Goal: Task Accomplishment & Management: Use online tool/utility

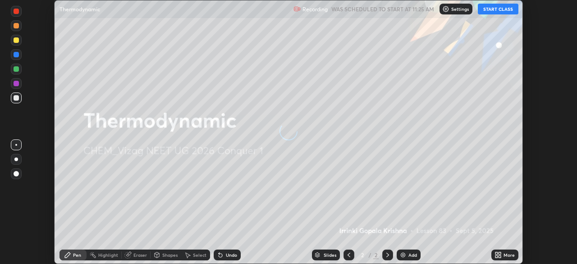
scroll to position [264, 577]
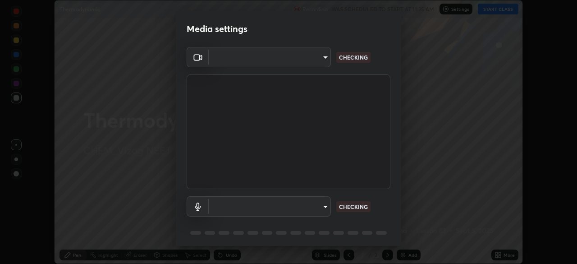
type input "37b2eb4bd6e151fd923b4129c3b633321f77ed1ce5e6ac38fd3002fbd9667c77"
type input "787c22aa0c2ae4f6041953ffcaaf8b244c36bacc6fda4e24a7e9768a8bc8e08a"
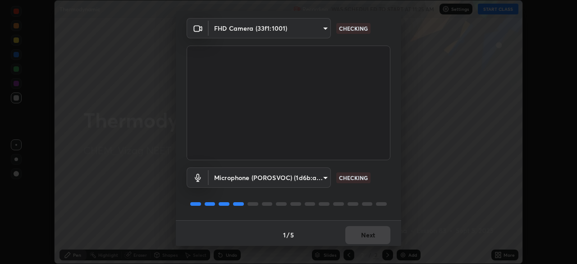
scroll to position [32, 0]
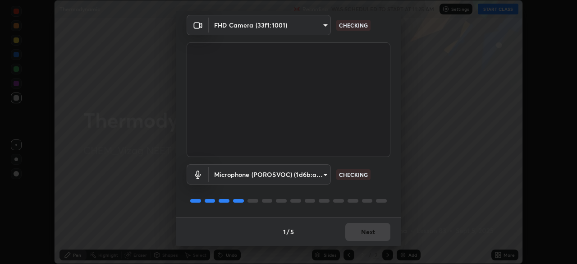
click at [321, 173] on body "Erase all Thermodynamic Recording WAS SCHEDULED TO START AT 11:25 AM Settings S…" at bounding box center [288, 132] width 577 height 264
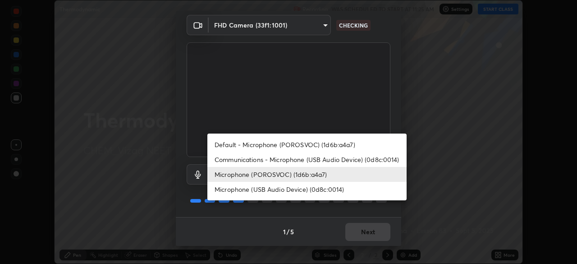
click at [295, 174] on li "Microphone (POROSVOC) (1d6b:a4a7)" at bounding box center [306, 174] width 199 height 15
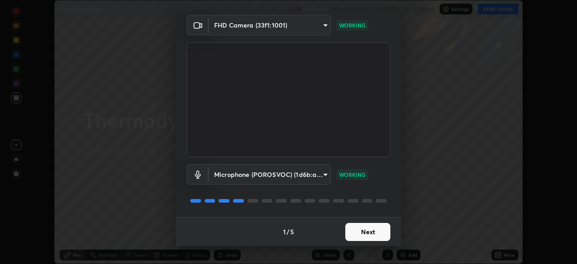
click at [366, 234] on button "Next" at bounding box center [367, 232] width 45 height 18
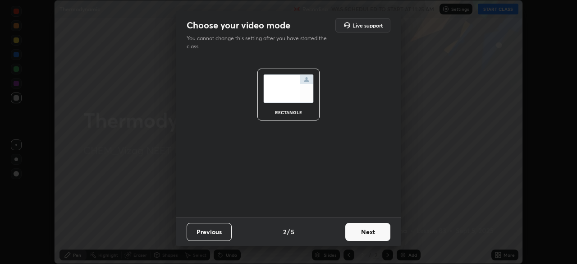
scroll to position [0, 0]
click at [366, 234] on button "Next" at bounding box center [367, 232] width 45 height 18
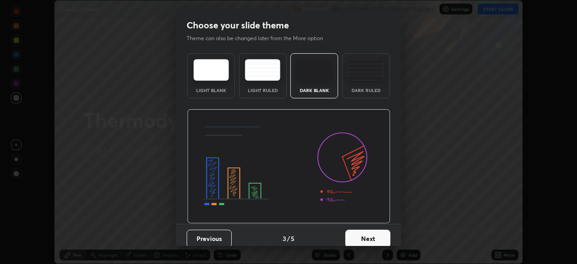
click at [366, 235] on button "Next" at bounding box center [367, 238] width 45 height 18
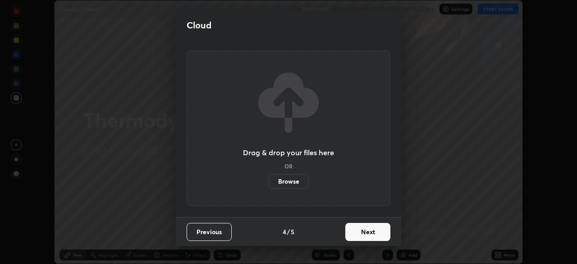
click at [360, 233] on button "Next" at bounding box center [367, 232] width 45 height 18
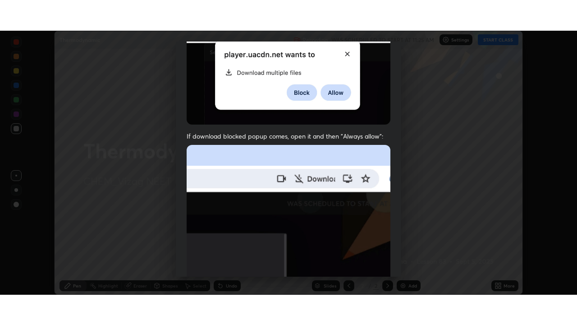
scroll to position [216, 0]
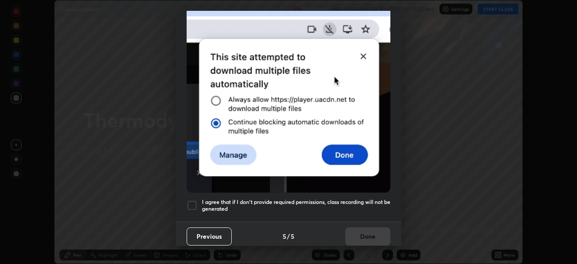
click at [303, 198] on h5 "I agree that if I don't provide required permissions, class recording will not …" at bounding box center [296, 205] width 188 height 14
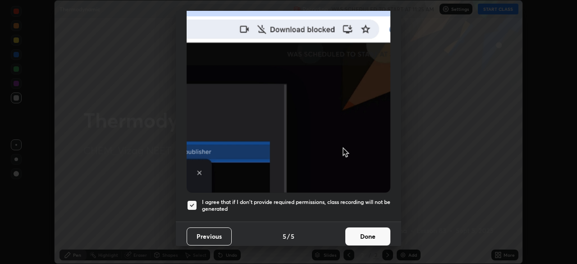
click at [359, 233] on button "Done" at bounding box center [367, 236] width 45 height 18
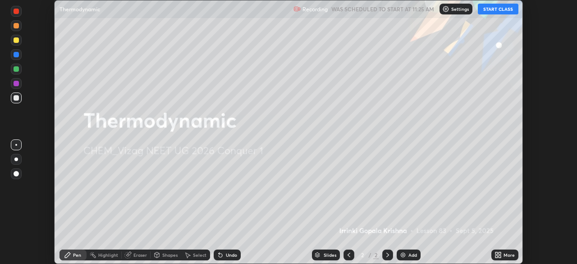
click at [404, 257] on img at bounding box center [402, 254] width 7 height 7
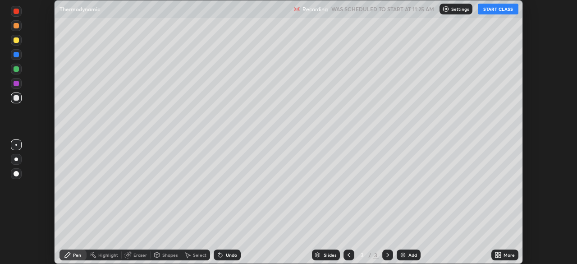
click at [495, 252] on icon at bounding box center [496, 253] width 2 height 2
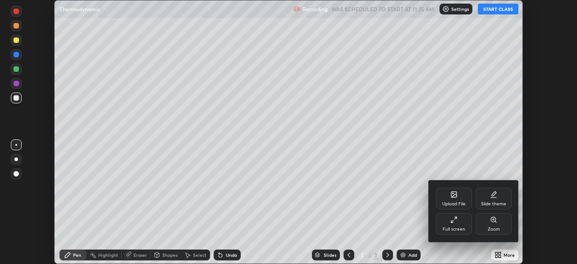
click at [456, 227] on div "Full screen" at bounding box center [454, 229] width 23 height 5
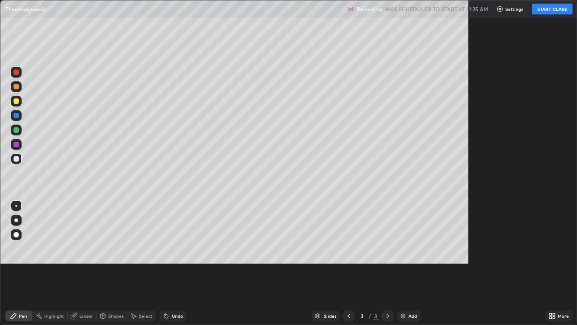
scroll to position [325, 577]
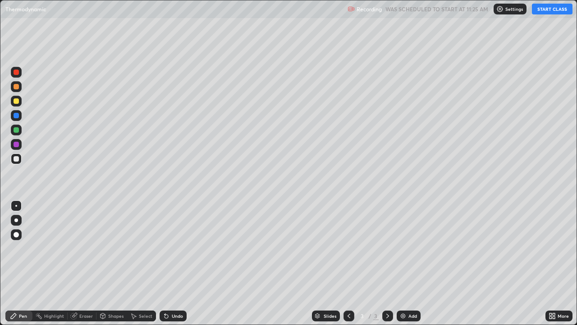
click at [536, 9] on button "START CLASS" at bounding box center [552, 9] width 41 height 11
click at [17, 102] on div at bounding box center [16, 100] width 5 height 5
click at [18, 233] on div at bounding box center [16, 234] width 5 height 5
click at [20, 160] on div at bounding box center [16, 158] width 11 height 11
click at [18, 74] on div at bounding box center [16, 71] width 5 height 5
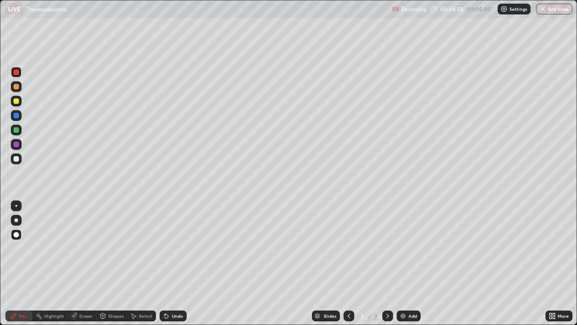
click at [166, 263] on icon at bounding box center [167, 316] width 4 height 4
click at [169, 263] on div "Undo" at bounding box center [173, 315] width 27 height 11
click at [170, 263] on div "Undo" at bounding box center [173, 315] width 27 height 11
click at [170, 263] on div "Undo" at bounding box center [171, 316] width 31 height 18
click at [18, 162] on div at bounding box center [16, 158] width 11 height 11
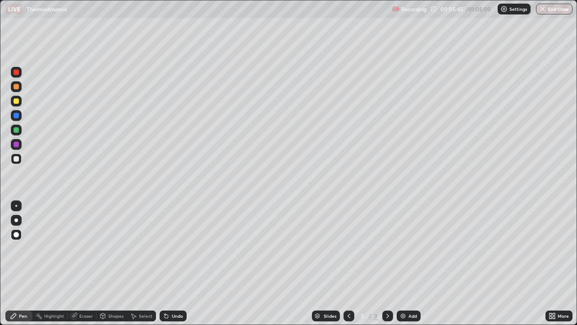
click at [175, 263] on div "Undo" at bounding box center [177, 315] width 11 height 5
click at [401, 263] on img at bounding box center [402, 315] width 7 height 7
click at [16, 100] on div at bounding box center [16, 100] width 5 height 5
click at [173, 263] on div "Undo" at bounding box center [177, 315] width 11 height 5
click at [408, 263] on div "Add" at bounding box center [412, 315] width 9 height 5
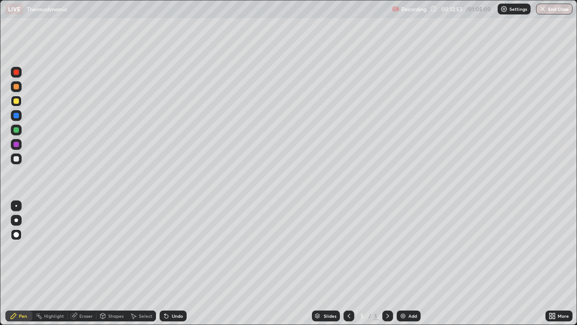
click at [18, 158] on div at bounding box center [16, 158] width 5 height 5
click at [15, 103] on div at bounding box center [16, 100] width 5 height 5
click at [399, 263] on img at bounding box center [402, 315] width 7 height 7
click at [16, 158] on div at bounding box center [16, 158] width 5 height 5
click at [14, 145] on div at bounding box center [16, 144] width 5 height 5
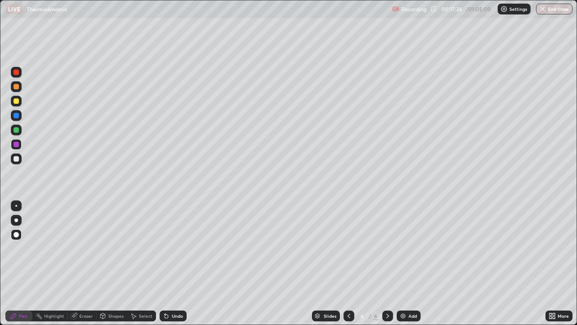
click at [175, 263] on div "Undo" at bounding box center [177, 315] width 11 height 5
click at [402, 263] on img at bounding box center [402, 315] width 7 height 7
click at [15, 100] on div at bounding box center [16, 100] width 5 height 5
click at [172, 263] on div "Undo" at bounding box center [177, 315] width 11 height 5
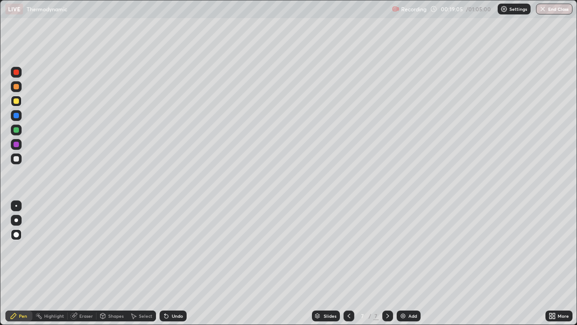
click at [19, 159] on div at bounding box center [16, 158] width 11 height 11
click at [17, 101] on div at bounding box center [16, 100] width 5 height 5
click at [17, 158] on div at bounding box center [16, 158] width 5 height 5
click at [165, 263] on icon at bounding box center [167, 316] width 4 height 4
click at [166, 263] on icon at bounding box center [167, 316] width 4 height 4
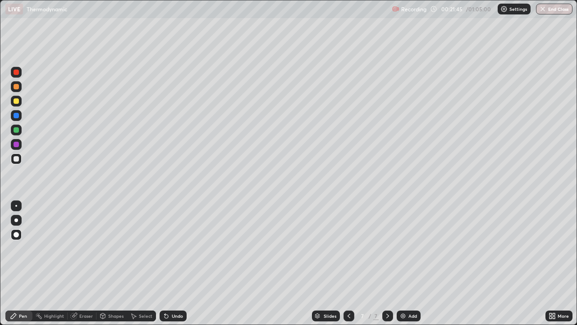
click at [168, 263] on icon at bounding box center [166, 315] width 7 height 7
click at [17, 146] on div at bounding box center [16, 144] width 5 height 5
click at [19, 160] on div at bounding box center [16, 158] width 11 height 11
click at [17, 103] on div at bounding box center [16, 100] width 5 height 5
click at [401, 263] on img at bounding box center [402, 315] width 7 height 7
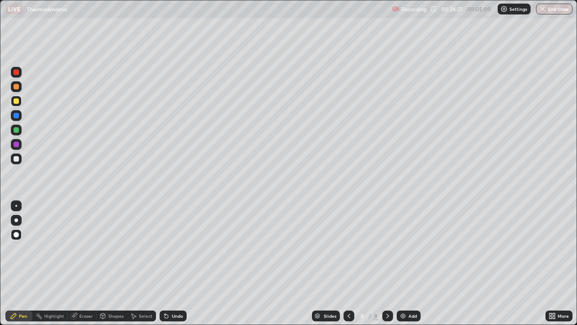
click at [16, 130] on div at bounding box center [16, 129] width 5 height 5
click at [17, 101] on div at bounding box center [16, 100] width 5 height 5
click at [173, 263] on div "Undo" at bounding box center [173, 315] width 27 height 11
click at [174, 263] on div "Undo" at bounding box center [173, 315] width 27 height 11
click at [172, 263] on div "Undo" at bounding box center [173, 315] width 27 height 11
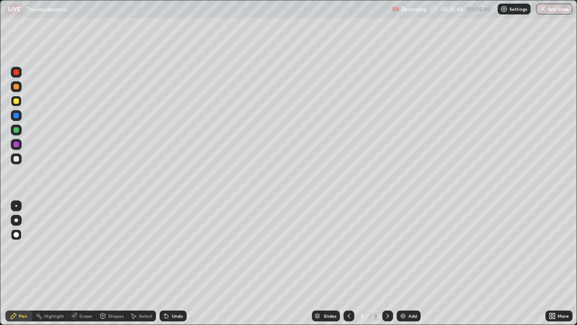
click at [173, 263] on div "Undo" at bounding box center [173, 315] width 27 height 11
click at [16, 161] on div at bounding box center [16, 158] width 5 height 5
click at [401, 263] on img at bounding box center [402, 315] width 7 height 7
click at [17, 101] on div at bounding box center [16, 100] width 5 height 5
click at [14, 161] on div at bounding box center [16, 158] width 11 height 11
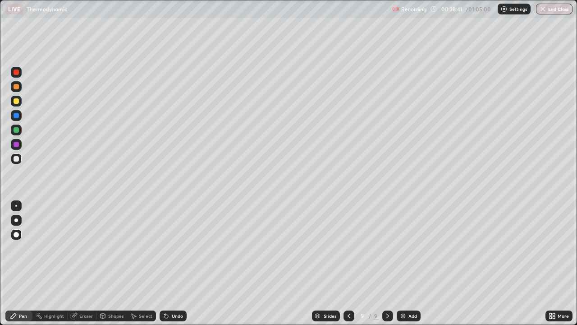
click at [18, 144] on div at bounding box center [16, 144] width 5 height 5
click at [17, 159] on div at bounding box center [16, 158] width 5 height 5
click at [16, 160] on div at bounding box center [16, 158] width 5 height 5
click at [174, 263] on div "Undo" at bounding box center [177, 315] width 11 height 5
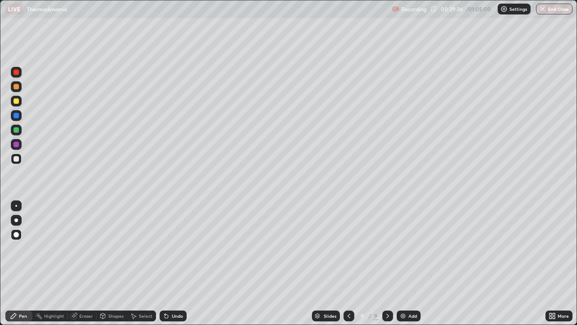
click at [174, 263] on div "Undo" at bounding box center [177, 315] width 11 height 5
click at [166, 263] on div "Undo" at bounding box center [173, 315] width 27 height 11
click at [17, 145] on div at bounding box center [16, 144] width 5 height 5
click at [20, 159] on div at bounding box center [16, 158] width 11 height 11
click at [15, 101] on div at bounding box center [16, 100] width 5 height 5
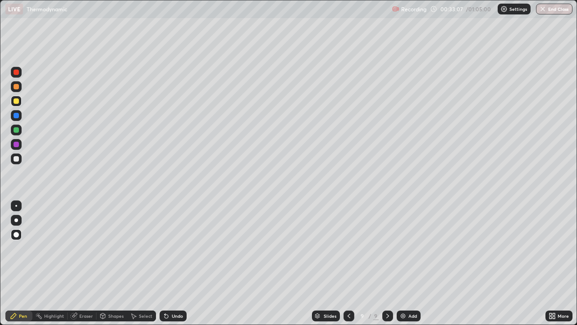
click at [406, 263] on div "Add" at bounding box center [409, 315] width 24 height 11
click at [15, 158] on div at bounding box center [16, 158] width 5 height 5
click at [17, 101] on div at bounding box center [16, 100] width 5 height 5
click at [18, 159] on div at bounding box center [16, 158] width 5 height 5
click at [174, 263] on div "Undo" at bounding box center [177, 315] width 11 height 5
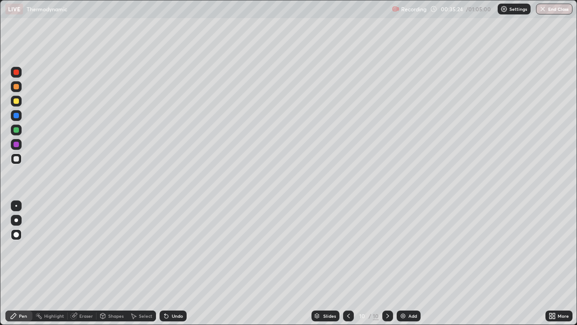
click at [16, 101] on div at bounding box center [16, 100] width 5 height 5
click at [165, 263] on icon at bounding box center [165, 313] width 1 height 1
click at [169, 263] on div "Undo" at bounding box center [173, 315] width 27 height 11
click at [172, 263] on div "Undo" at bounding box center [177, 315] width 11 height 5
click at [170, 263] on div "Undo" at bounding box center [173, 315] width 27 height 11
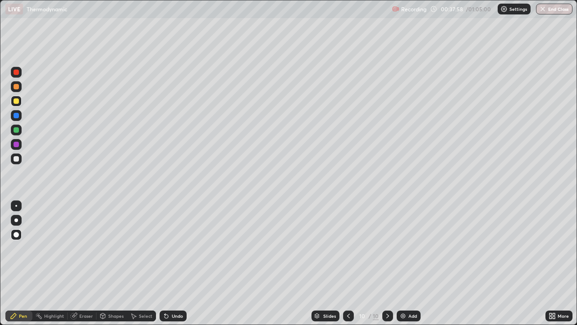
click at [172, 263] on div "Undo" at bounding box center [173, 315] width 27 height 11
click at [171, 263] on div "Undo" at bounding box center [173, 315] width 27 height 11
click at [169, 263] on div "Undo" at bounding box center [173, 315] width 27 height 11
click at [165, 263] on icon at bounding box center [165, 313] width 1 height 1
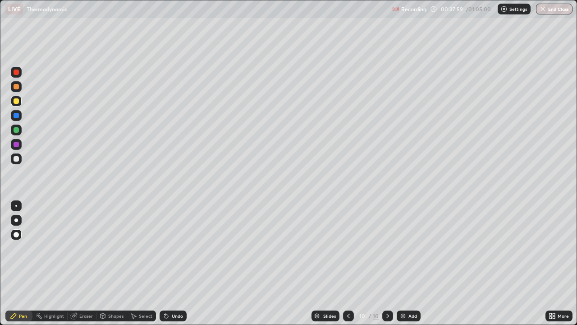
click at [165, 263] on icon at bounding box center [165, 313] width 1 height 1
click at [182, 263] on div "Undo" at bounding box center [173, 315] width 27 height 11
click at [176, 263] on div "Undo" at bounding box center [177, 315] width 11 height 5
click at [177, 263] on div "Undo" at bounding box center [177, 315] width 11 height 5
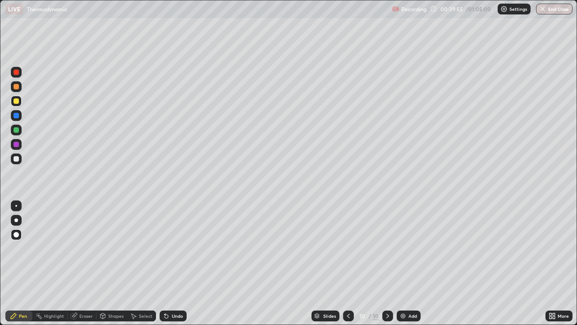
click at [178, 263] on div "Undo" at bounding box center [177, 315] width 11 height 5
click at [348, 263] on icon at bounding box center [348, 315] width 7 height 7
click at [387, 263] on icon at bounding box center [387, 315] width 7 height 7
click at [174, 263] on div "Undo" at bounding box center [177, 315] width 11 height 5
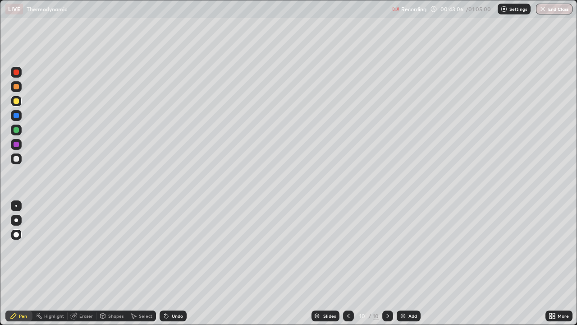
click at [404, 263] on img at bounding box center [402, 315] width 7 height 7
click at [344, 263] on div at bounding box center [348, 315] width 11 height 11
click at [385, 263] on div at bounding box center [387, 315] width 11 height 11
click at [19, 134] on div at bounding box center [16, 129] width 11 height 11
click at [348, 263] on icon at bounding box center [348, 315] width 7 height 7
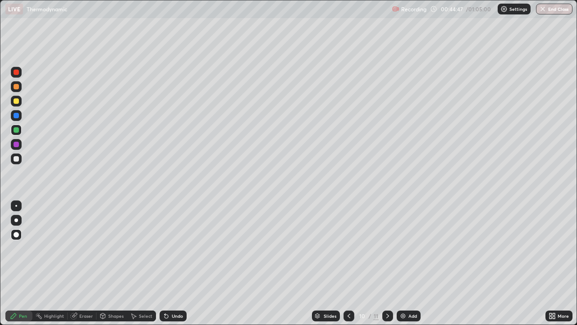
click at [386, 263] on icon at bounding box center [387, 315] width 7 height 7
click at [16, 159] on div at bounding box center [16, 158] width 5 height 5
click at [348, 263] on icon at bounding box center [348, 315] width 7 height 7
click at [386, 263] on icon at bounding box center [387, 315] width 7 height 7
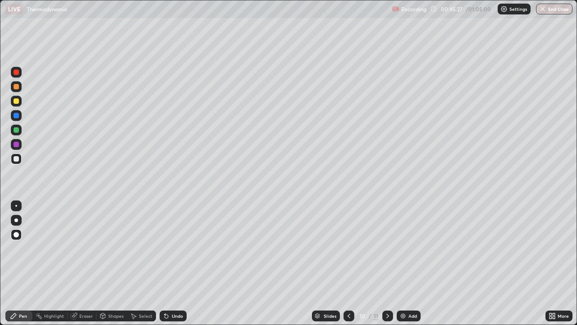
click at [387, 263] on icon at bounding box center [387, 315] width 7 height 7
click at [401, 263] on img at bounding box center [402, 315] width 7 height 7
click at [18, 101] on div at bounding box center [16, 100] width 5 height 5
click at [18, 159] on div at bounding box center [16, 158] width 5 height 5
click at [20, 103] on div at bounding box center [16, 101] width 11 height 11
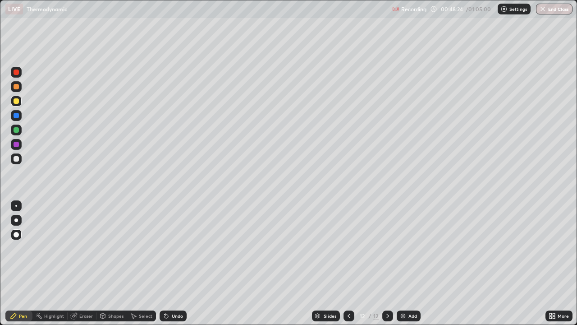
click at [17, 146] on div at bounding box center [16, 144] width 5 height 5
click at [176, 263] on div "Undo" at bounding box center [177, 315] width 11 height 5
click at [404, 263] on img at bounding box center [402, 315] width 7 height 7
click at [17, 160] on div at bounding box center [16, 158] width 5 height 5
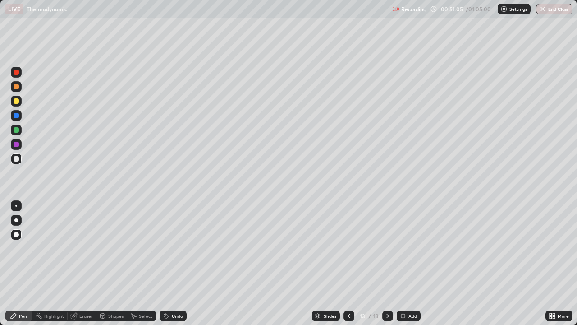
click at [21, 130] on div at bounding box center [16, 129] width 11 height 11
click at [15, 101] on div at bounding box center [16, 100] width 5 height 5
click at [17, 129] on div at bounding box center [16, 129] width 5 height 5
click at [171, 263] on div "Undo" at bounding box center [173, 315] width 27 height 11
click at [17, 162] on div at bounding box center [16, 158] width 11 height 11
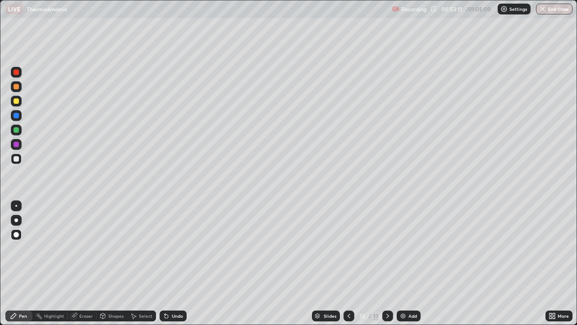
click at [17, 100] on div at bounding box center [16, 100] width 5 height 5
click at [171, 263] on div "Undo" at bounding box center [173, 315] width 27 height 11
click at [13, 155] on div at bounding box center [16, 158] width 11 height 11
click at [173, 263] on div "Undo" at bounding box center [177, 315] width 11 height 5
click at [404, 263] on img at bounding box center [402, 315] width 7 height 7
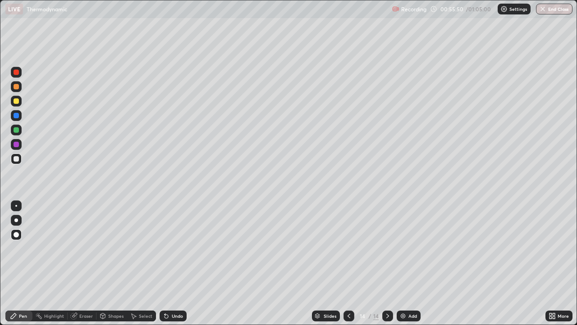
click at [348, 263] on icon at bounding box center [349, 315] width 3 height 5
click at [387, 263] on icon at bounding box center [387, 315] width 7 height 7
click at [169, 263] on div "Undo" at bounding box center [173, 315] width 27 height 11
click at [171, 263] on div "Undo" at bounding box center [173, 315] width 27 height 11
click at [173, 263] on div "Undo" at bounding box center [173, 315] width 27 height 11
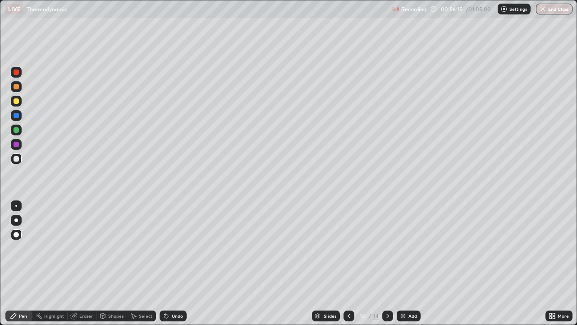
click at [16, 101] on div at bounding box center [16, 100] width 5 height 5
click at [15, 144] on div at bounding box center [16, 144] width 5 height 5
click at [15, 162] on div at bounding box center [16, 158] width 11 height 11
click at [172, 263] on div "Undo" at bounding box center [177, 315] width 11 height 5
click at [177, 263] on div "Undo" at bounding box center [177, 315] width 11 height 5
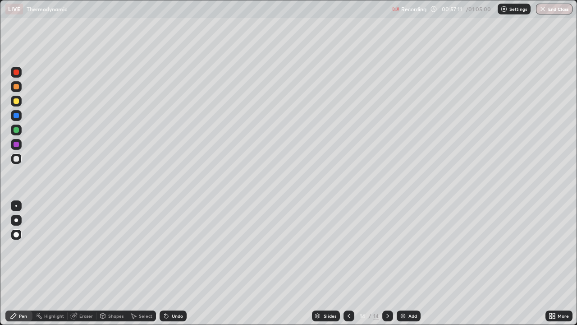
click at [177, 263] on div "Undo" at bounding box center [177, 315] width 11 height 5
click at [165, 263] on icon at bounding box center [167, 316] width 4 height 4
click at [172, 263] on div "Undo" at bounding box center [177, 315] width 11 height 5
click at [169, 263] on icon at bounding box center [166, 315] width 7 height 7
click at [165, 263] on icon at bounding box center [167, 316] width 4 height 4
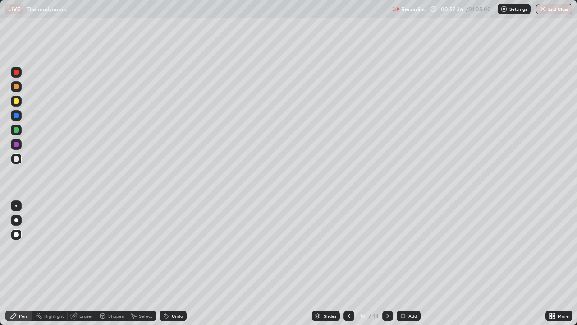
click at [11, 71] on div at bounding box center [16, 72] width 11 height 11
click at [405, 263] on img at bounding box center [402, 315] width 7 height 7
click at [16, 100] on div at bounding box center [16, 100] width 5 height 5
click at [20, 160] on div at bounding box center [16, 158] width 11 height 11
click at [174, 263] on div "Undo" at bounding box center [177, 315] width 11 height 5
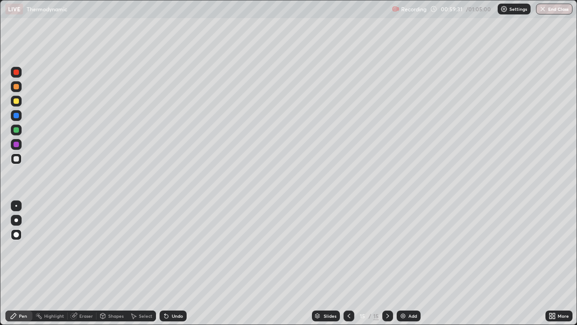
click at [173, 263] on div "Undo" at bounding box center [177, 315] width 11 height 5
click at [175, 263] on div "Undo" at bounding box center [173, 315] width 27 height 11
click at [15, 101] on div at bounding box center [16, 100] width 5 height 5
click at [17, 73] on div at bounding box center [16, 71] width 5 height 5
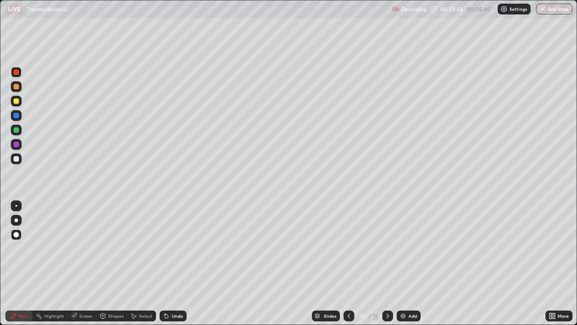
click at [17, 156] on div at bounding box center [16, 158] width 5 height 5
click at [16, 130] on div at bounding box center [16, 129] width 5 height 5
click at [16, 158] on div at bounding box center [16, 158] width 5 height 5
click at [165, 263] on icon at bounding box center [167, 316] width 4 height 4
click at [168, 263] on icon at bounding box center [166, 315] width 7 height 7
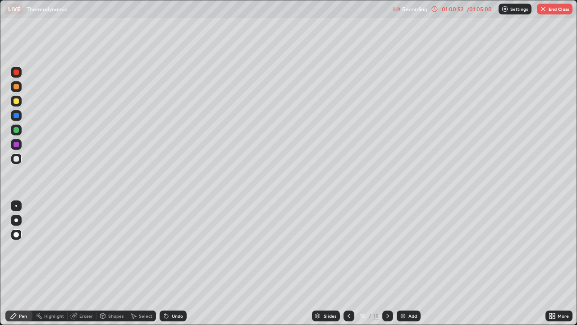
click at [18, 101] on div at bounding box center [16, 100] width 5 height 5
click at [16, 158] on div at bounding box center [16, 158] width 5 height 5
click at [165, 263] on icon at bounding box center [167, 316] width 4 height 4
click at [166, 263] on icon at bounding box center [167, 316] width 4 height 4
click at [165, 263] on icon at bounding box center [167, 316] width 4 height 4
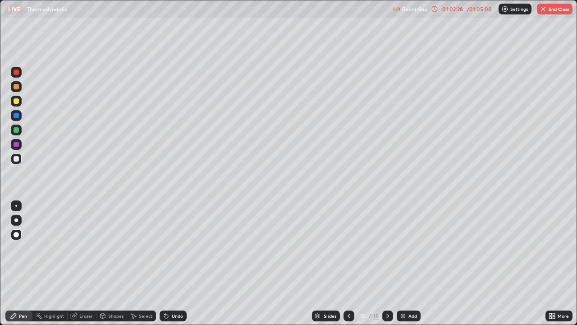
click at [165, 263] on icon at bounding box center [167, 316] width 4 height 4
click at [348, 263] on icon at bounding box center [348, 315] width 7 height 7
click at [387, 263] on icon at bounding box center [387, 315] width 7 height 7
click at [557, 10] on button "End Class" at bounding box center [555, 9] width 36 height 11
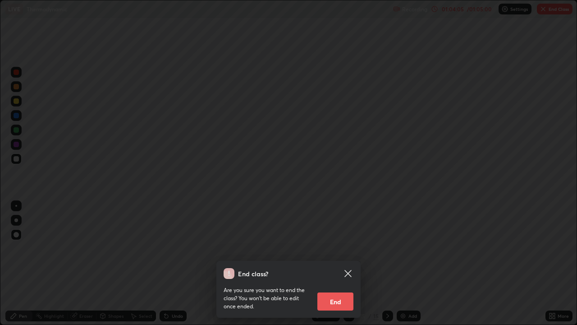
click at [336, 263] on button "End" at bounding box center [335, 301] width 36 height 18
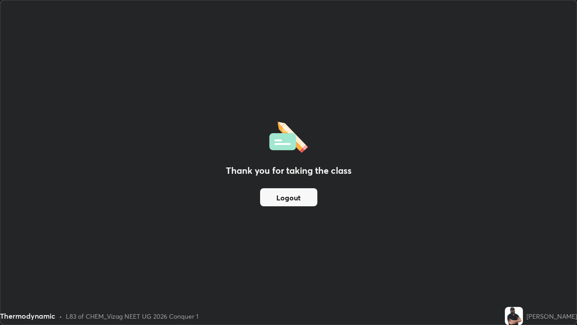
click at [302, 199] on button "Logout" at bounding box center [288, 197] width 57 height 18
click at [308, 199] on button "Logout" at bounding box center [288, 197] width 57 height 18
